Goal: Find specific page/section

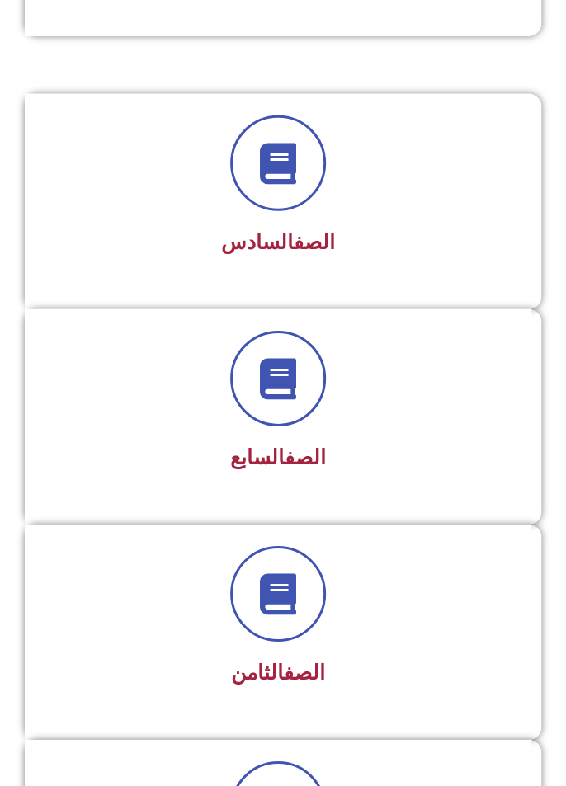
scroll to position [1426, 0]
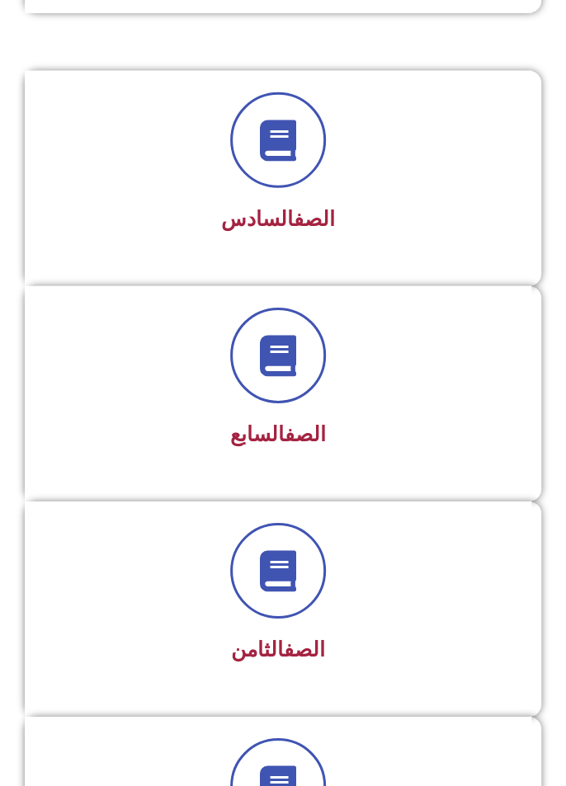
click at [504, 367] on div at bounding box center [278, 356] width 464 height 96
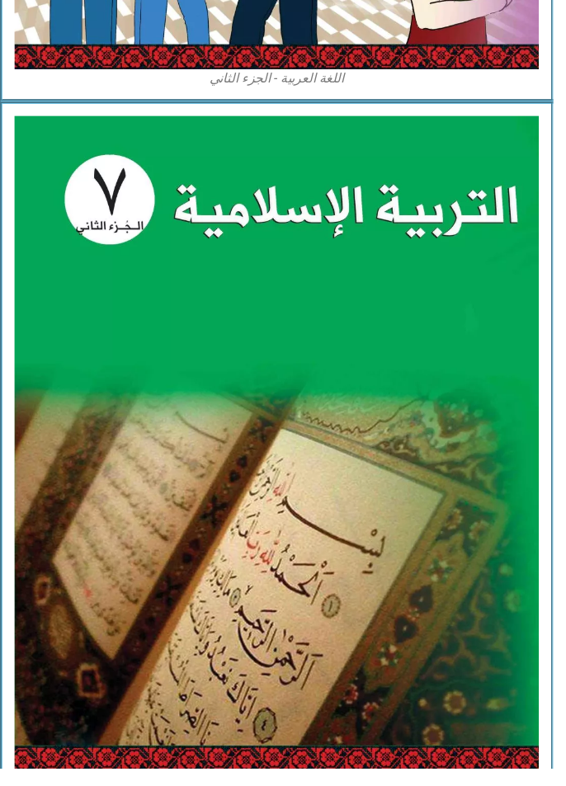
scroll to position [3777, -12]
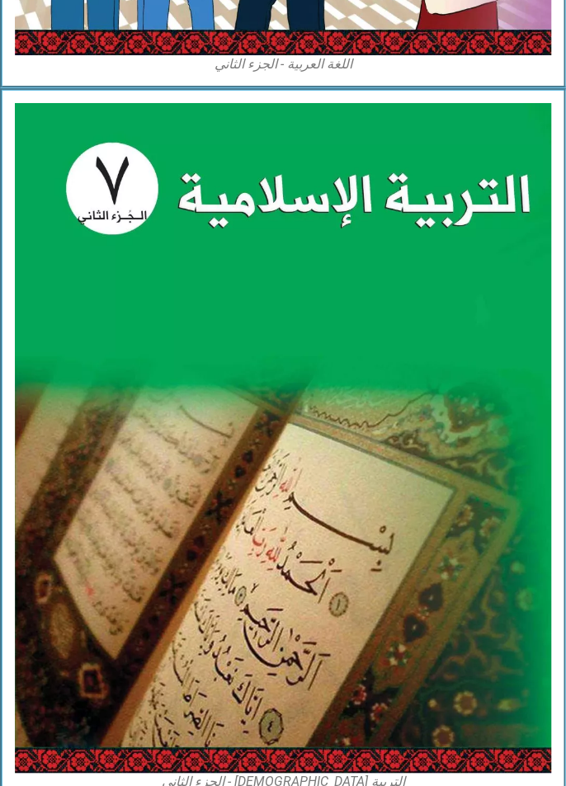
click at [504, 469] on img at bounding box center [283, 438] width 536 height 671
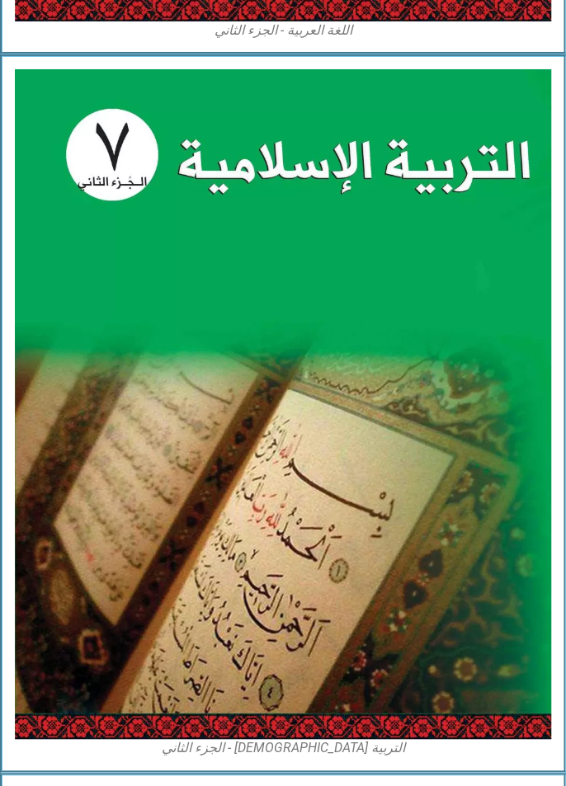
scroll to position [3858, 0]
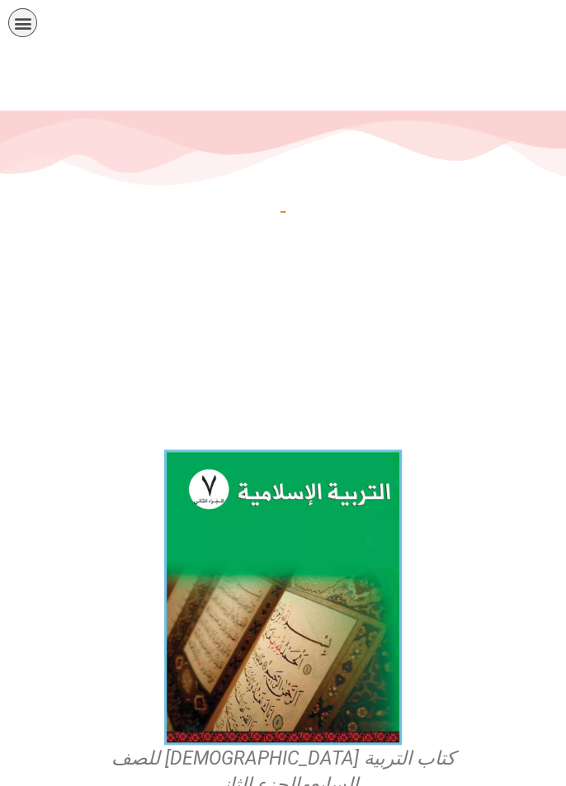
click at [314, 578] on img at bounding box center [283, 597] width 238 height 295
